Goal: Task Accomplishment & Management: Manage account settings

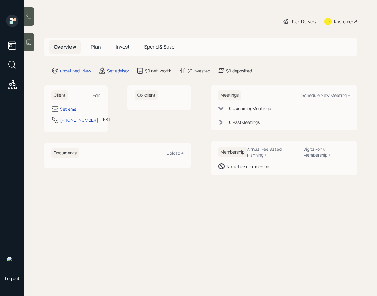
click at [97, 98] on div "Edit" at bounding box center [97, 95] width 8 height 6
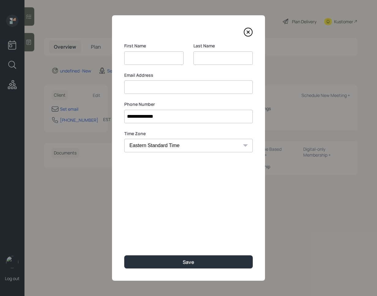
click at [154, 57] on input at bounding box center [153, 57] width 59 height 13
click at [154, 57] on input "[PERSON_NAME]" at bounding box center [153, 57] width 59 height 13
type input "Alekandr"
click at [200, 56] on input at bounding box center [222, 57] width 59 height 13
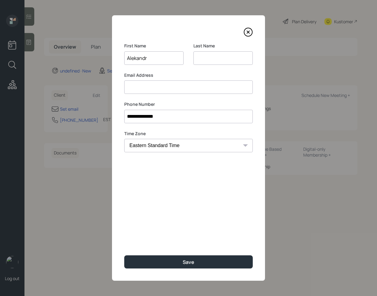
paste input "[PERSON_NAME]"
type input "[PERSON_NAME]"
click at [158, 59] on input "Alekandr" at bounding box center [153, 57] width 59 height 13
click at [208, 84] on input at bounding box center [188, 86] width 128 height 13
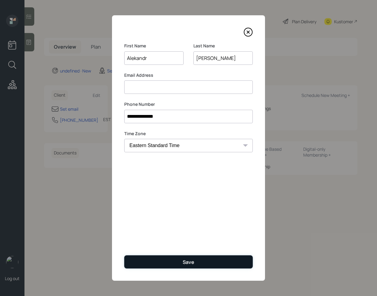
click at [194, 264] on button "Save" at bounding box center [188, 261] width 128 height 13
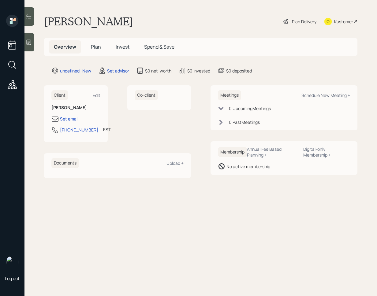
click at [98, 95] on div "Edit" at bounding box center [97, 95] width 8 height 6
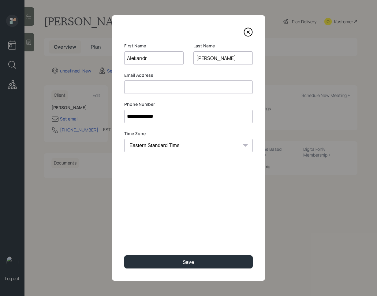
click at [164, 89] on input at bounding box center [188, 86] width 128 height 13
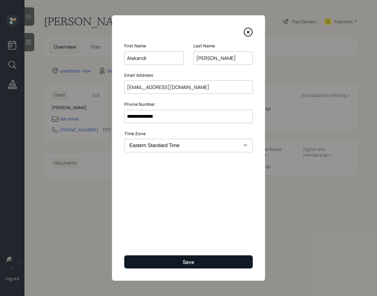
type input "[EMAIL_ADDRESS][DOMAIN_NAME]"
click at [178, 259] on button "Save" at bounding box center [188, 261] width 128 height 13
